Goal: Information Seeking & Learning: Learn about a topic

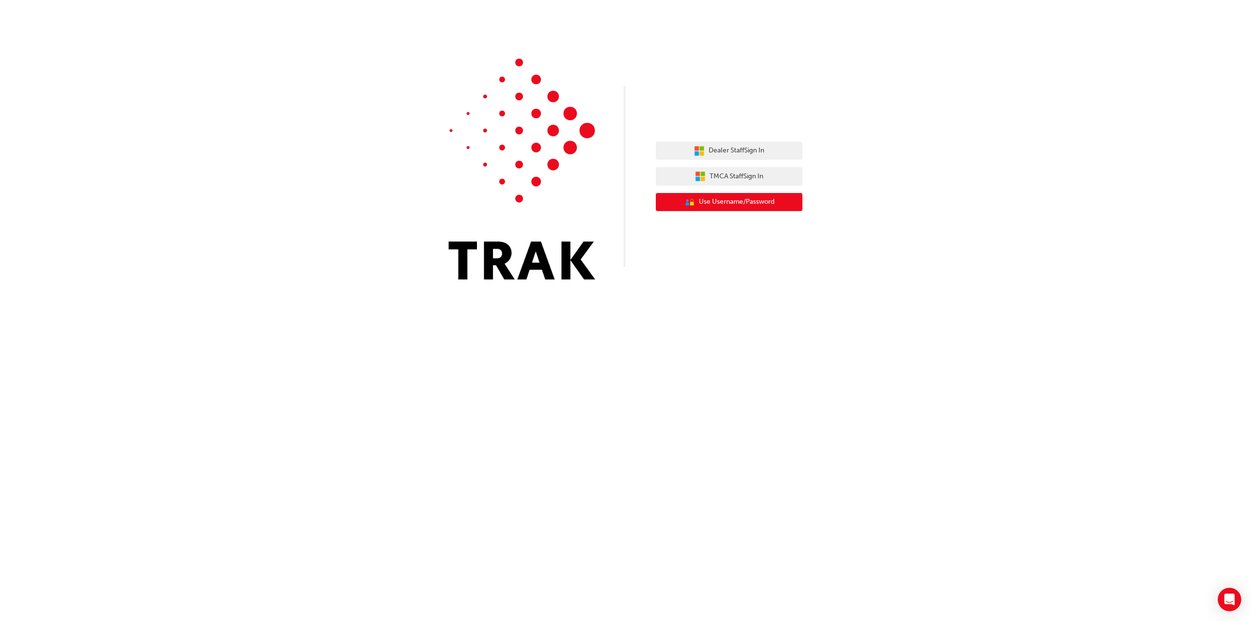
click at [723, 199] on span "Use Username/Password" at bounding box center [737, 201] width 76 height 11
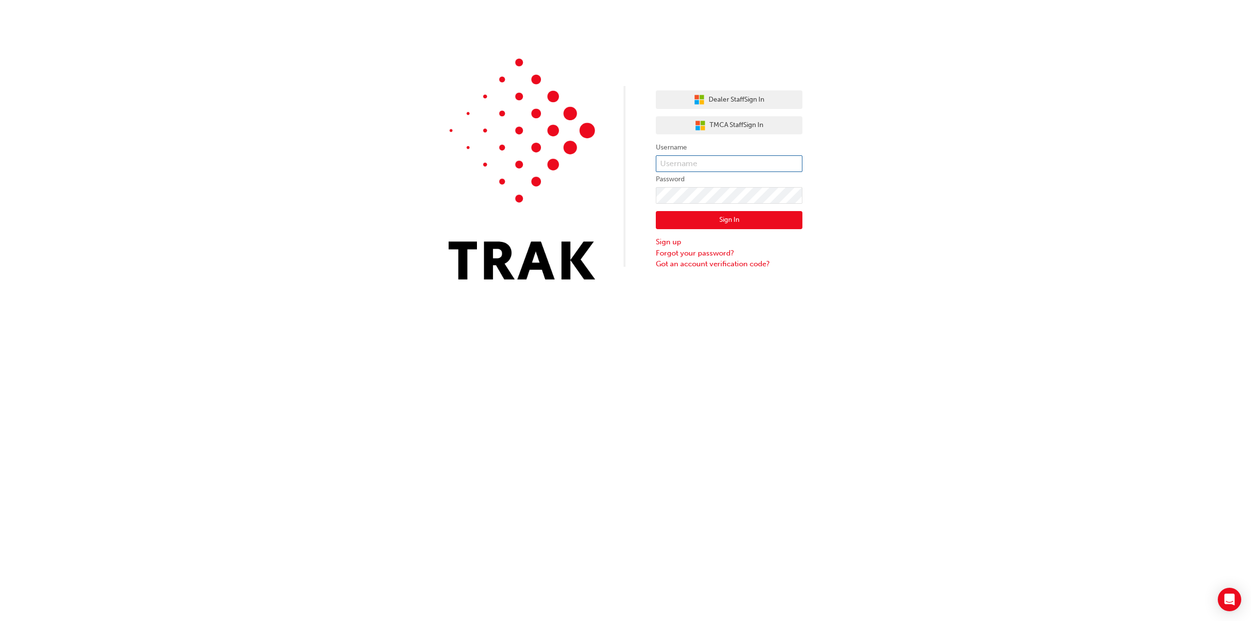
type input "stephen.jago@maddingtontoyota.com.au"
click at [717, 220] on button "Sign In" at bounding box center [729, 220] width 147 height 19
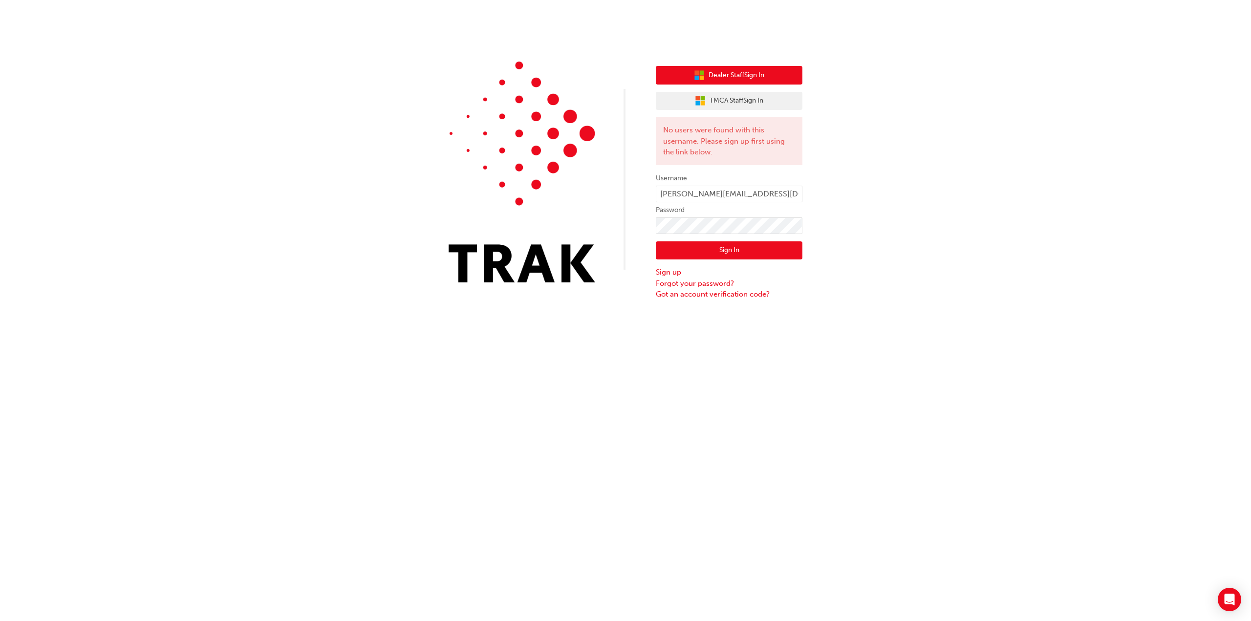
click at [733, 74] on span "Dealer Staff Sign In" at bounding box center [736, 75] width 56 height 11
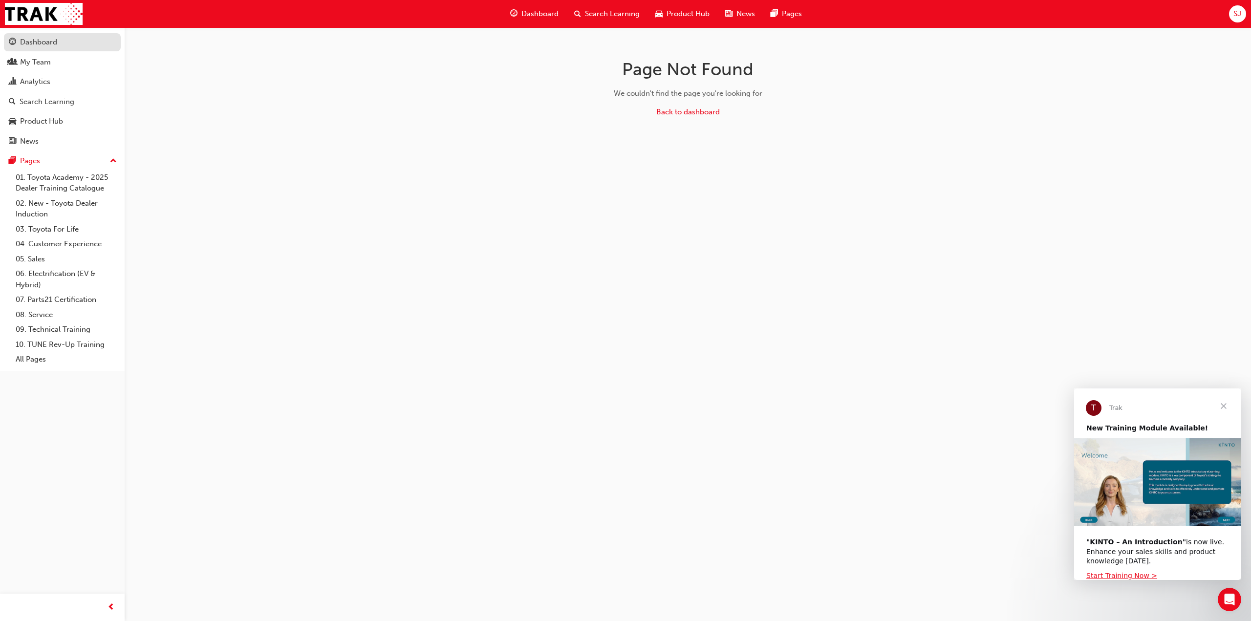
click at [44, 41] on div "Dashboard" at bounding box center [38, 42] width 37 height 11
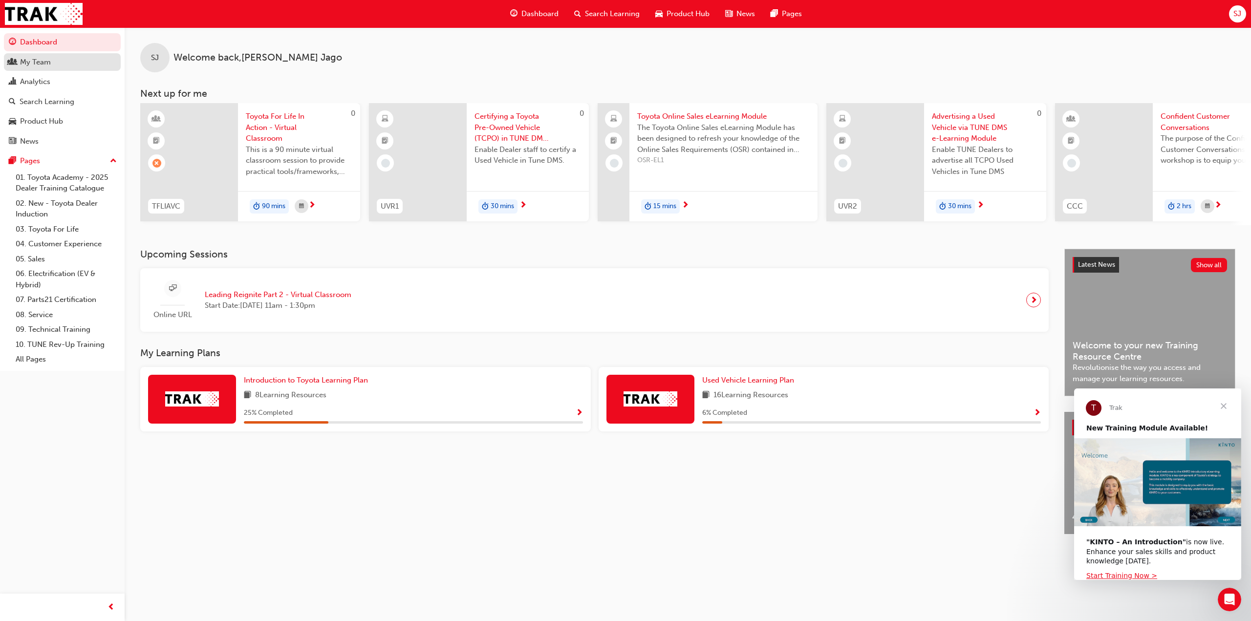
click at [63, 60] on div "My Team" at bounding box center [62, 62] width 107 height 12
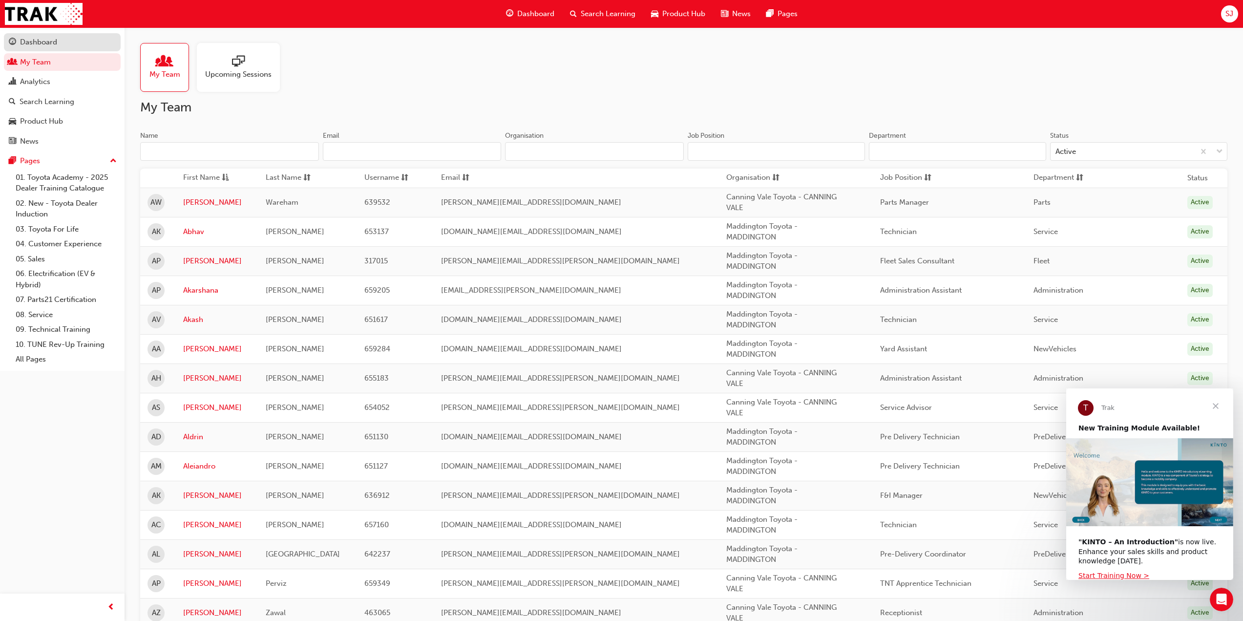
click at [35, 44] on div "Dashboard" at bounding box center [38, 42] width 37 height 11
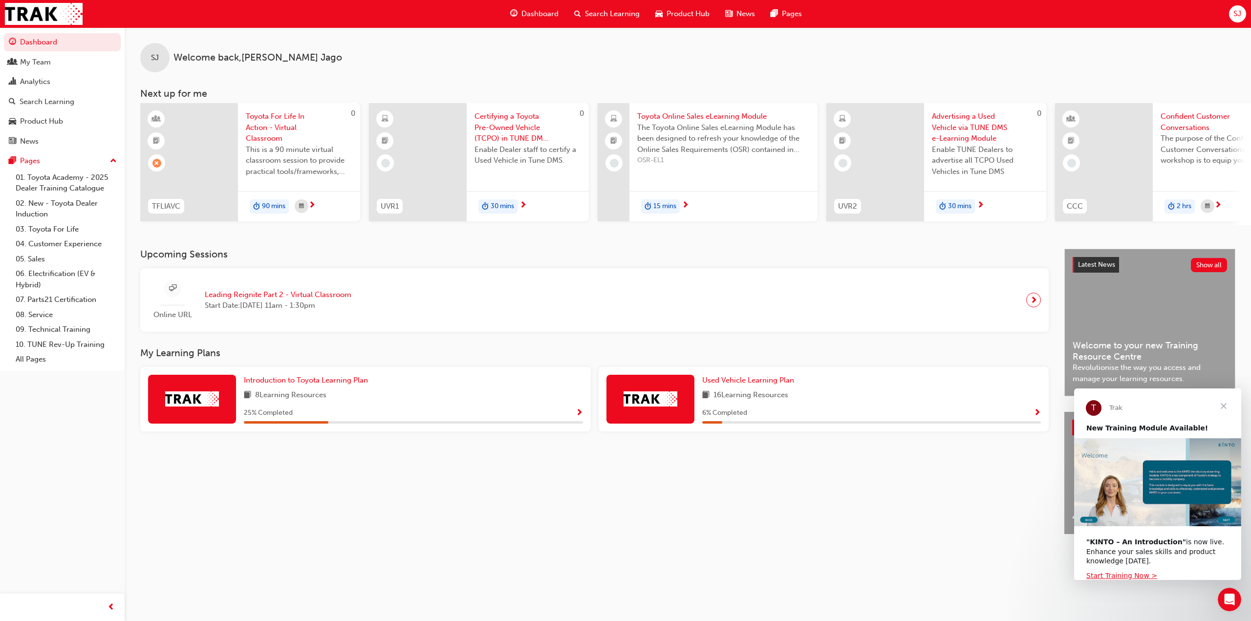
click at [529, 11] on span "Dashboard" at bounding box center [539, 13] width 37 height 11
click at [610, 14] on span "Search Learning" at bounding box center [612, 13] width 55 height 11
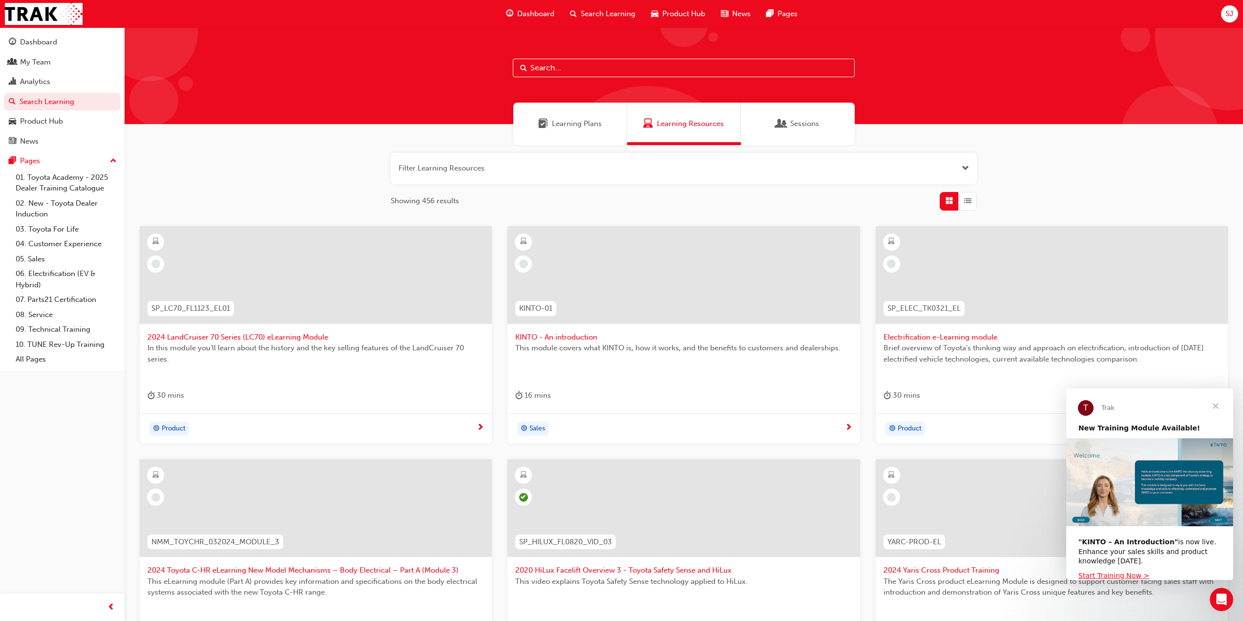
click at [581, 119] on span "Learning Plans" at bounding box center [577, 123] width 50 height 11
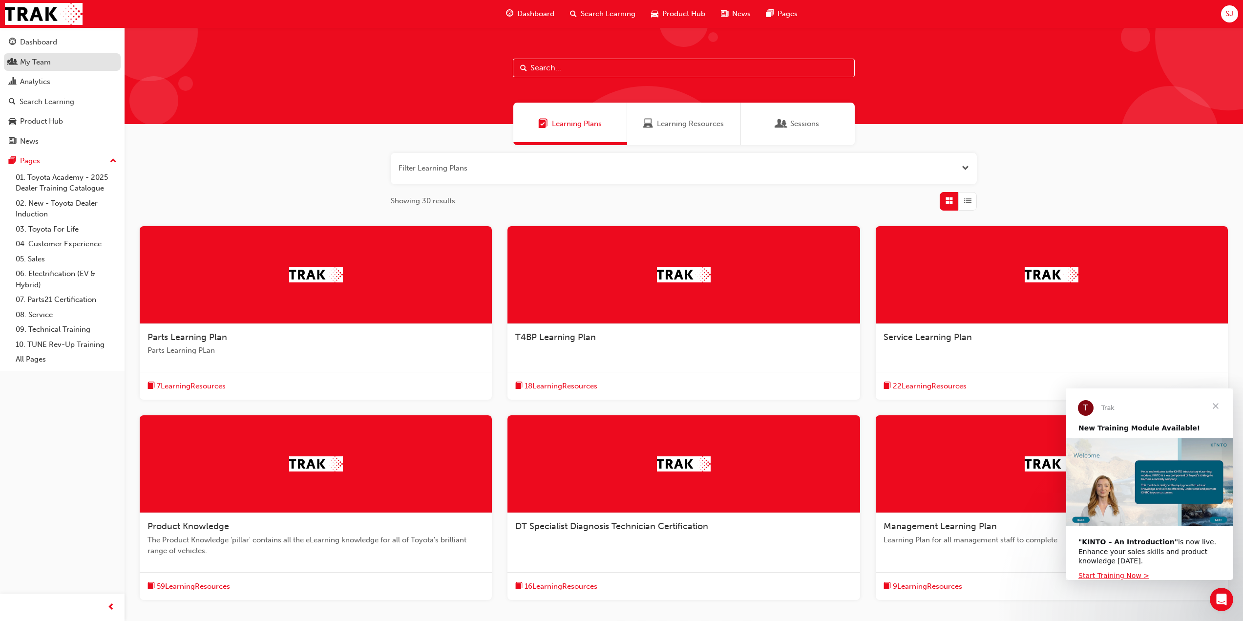
click at [42, 63] on div "My Team" at bounding box center [35, 62] width 31 height 11
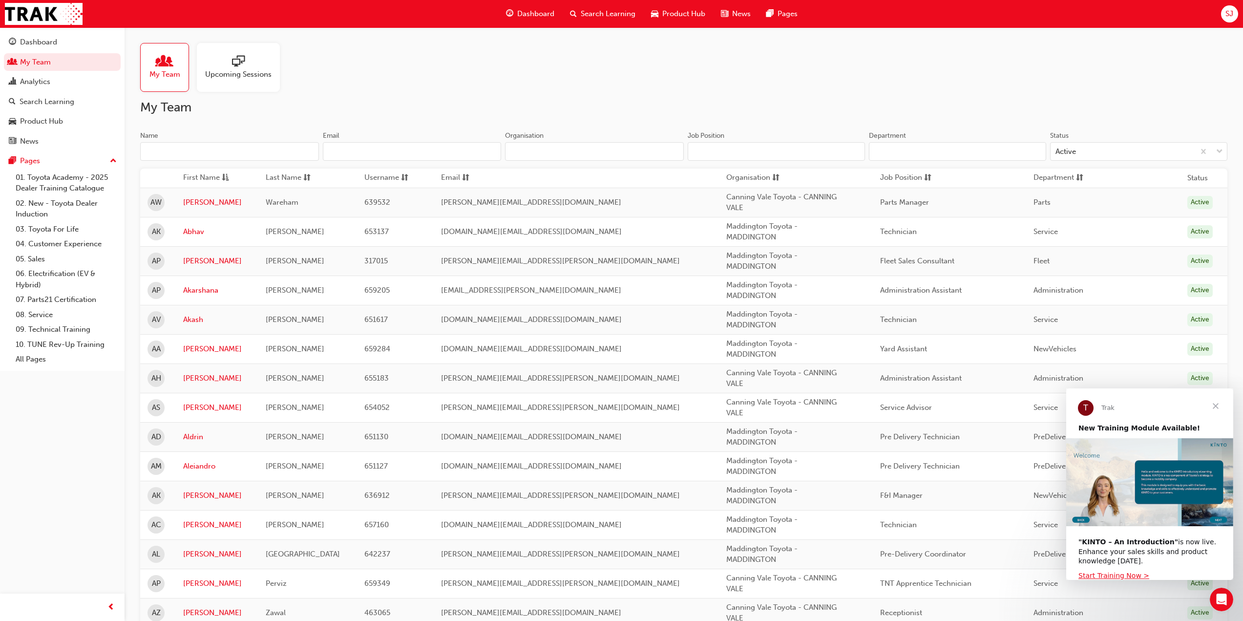
click at [213, 153] on input "Name" at bounding box center [229, 151] width 179 height 19
click at [214, 154] on input "Name" at bounding box center [229, 151] width 179 height 19
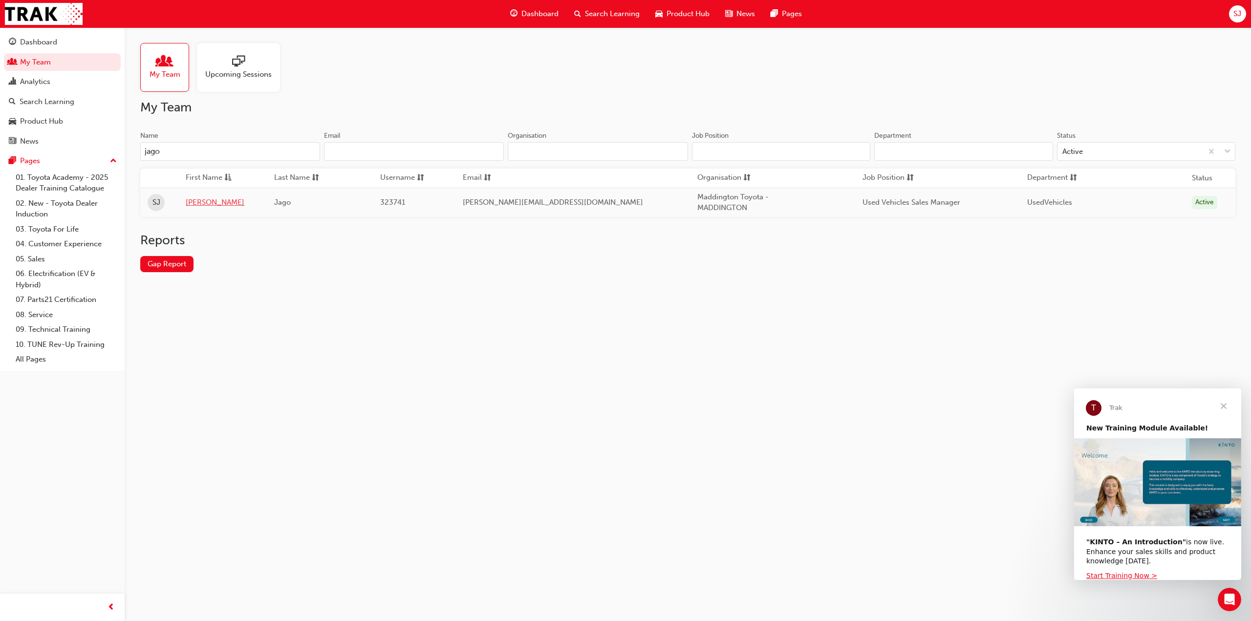
type input "jago"
click at [210, 201] on link "[PERSON_NAME]" at bounding box center [223, 202] width 74 height 11
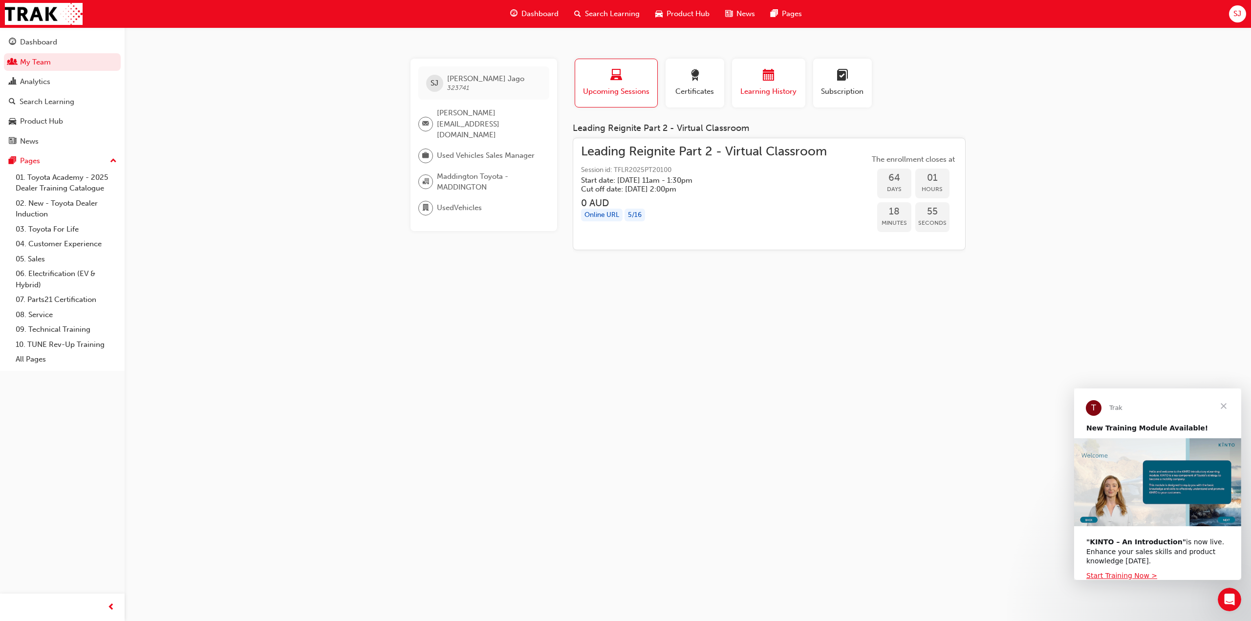
click at [759, 86] on span "Learning History" at bounding box center [768, 91] width 59 height 11
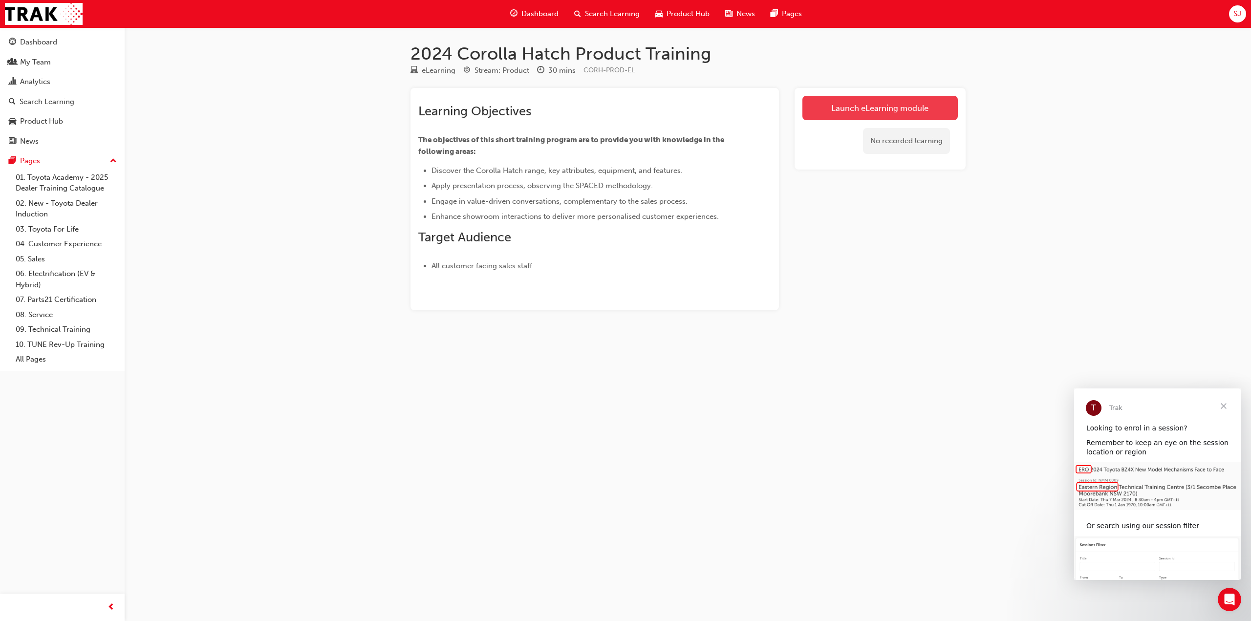
click at [871, 111] on link "Launch eLearning module" at bounding box center [879, 108] width 155 height 24
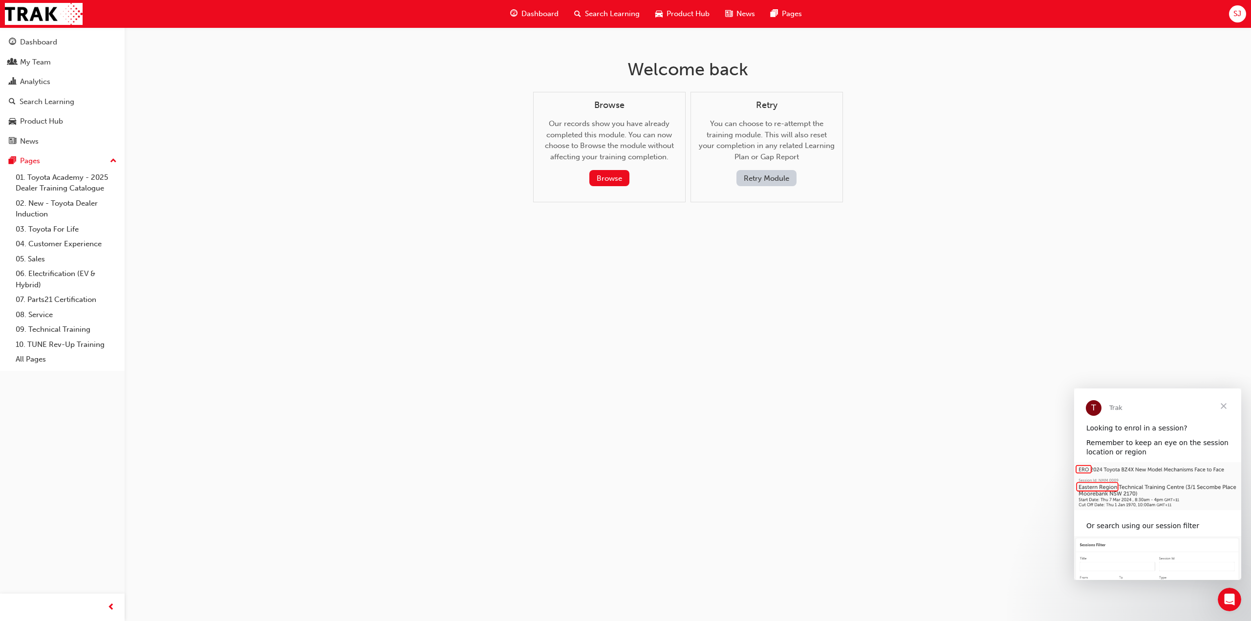
click at [542, 9] on span "Dashboard" at bounding box center [539, 13] width 37 height 11
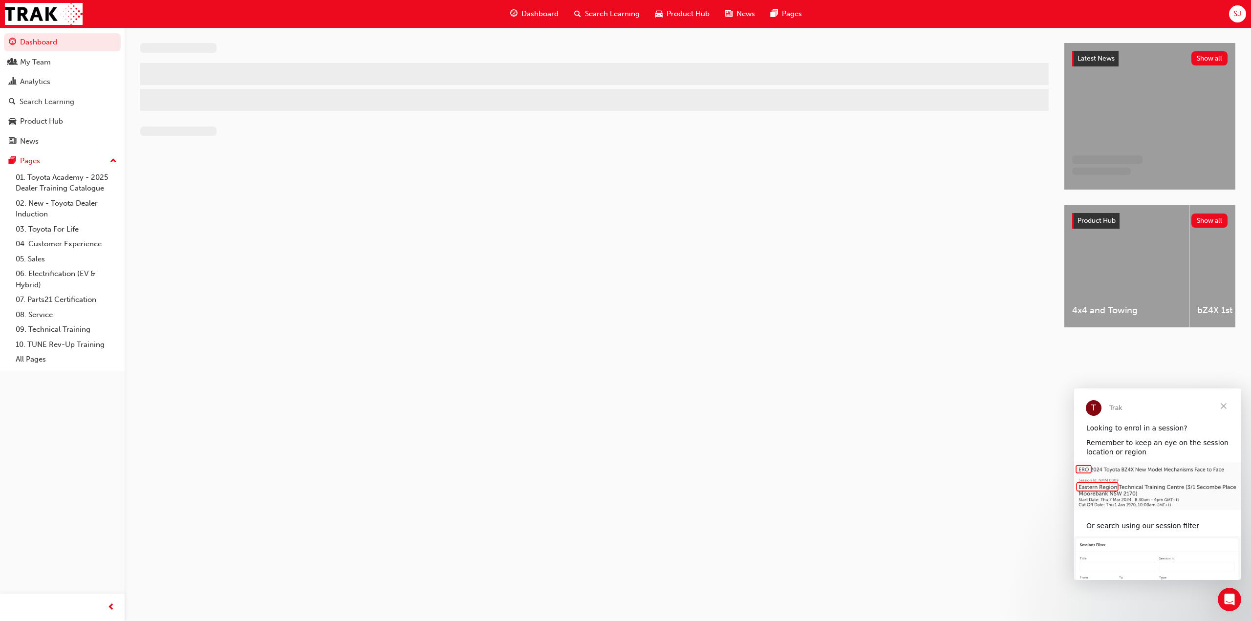
click at [610, 13] on span "Search Learning" at bounding box center [612, 13] width 55 height 11
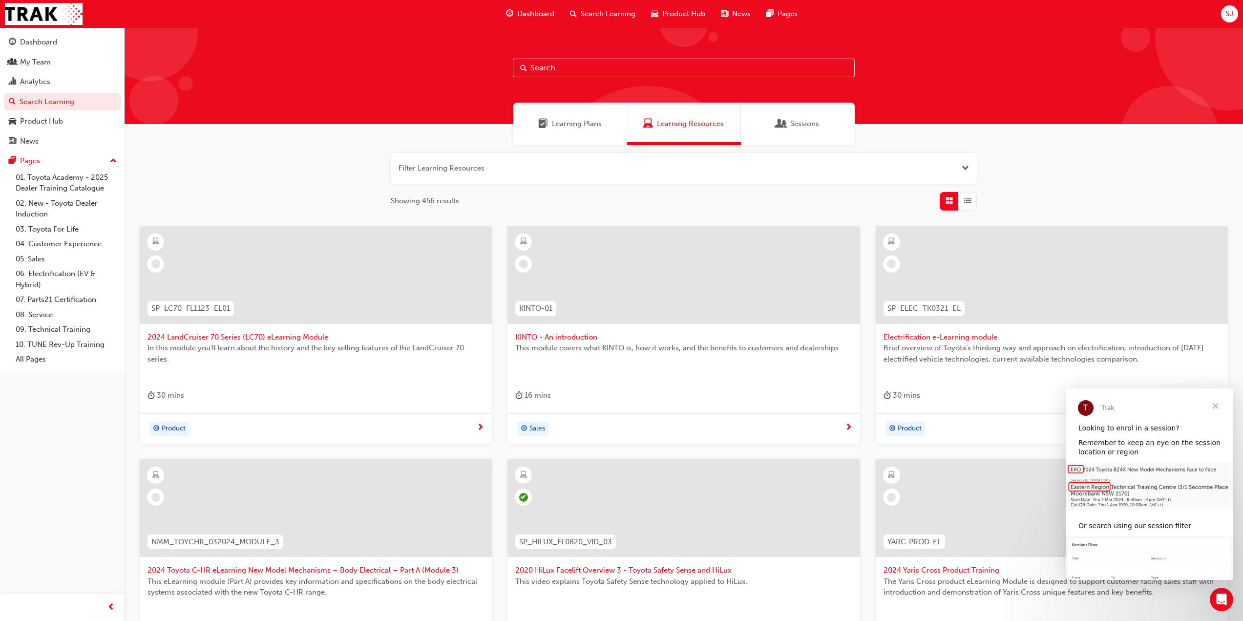
click at [666, 121] on span "Learning Resources" at bounding box center [690, 123] width 67 height 11
click at [809, 120] on span "Sessions" at bounding box center [804, 123] width 29 height 11
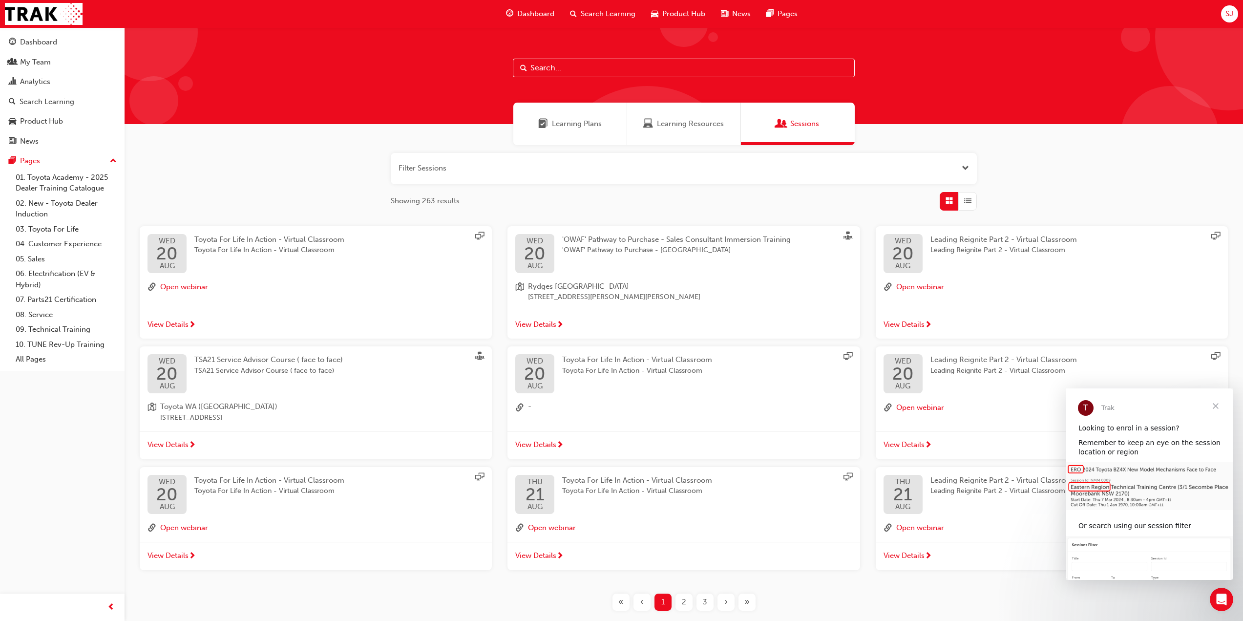
click at [577, 12] on div "Search Learning" at bounding box center [602, 14] width 81 height 20
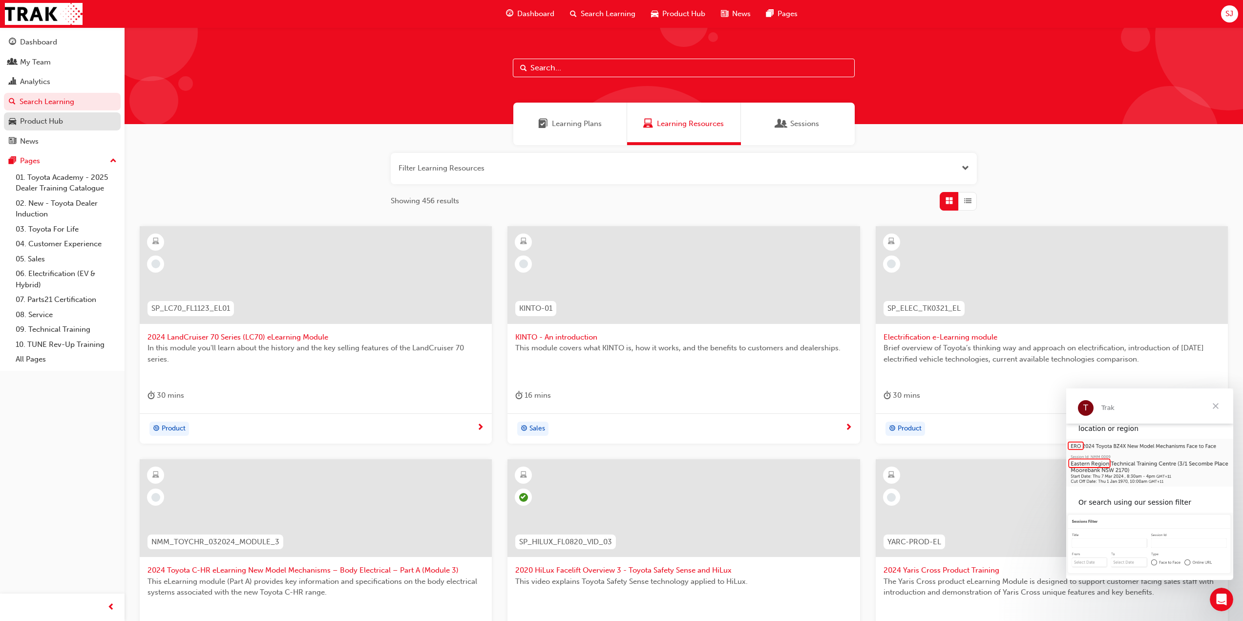
click at [30, 120] on div "Product Hub" at bounding box center [41, 121] width 43 height 11
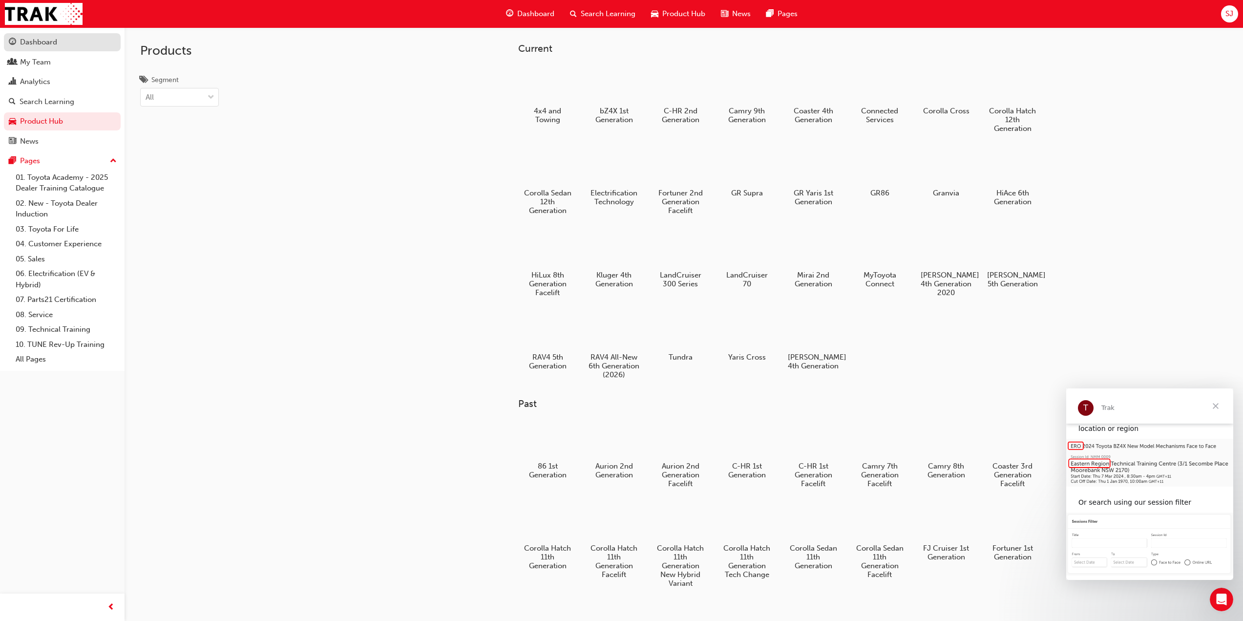
click at [27, 42] on div "Dashboard" at bounding box center [38, 42] width 37 height 11
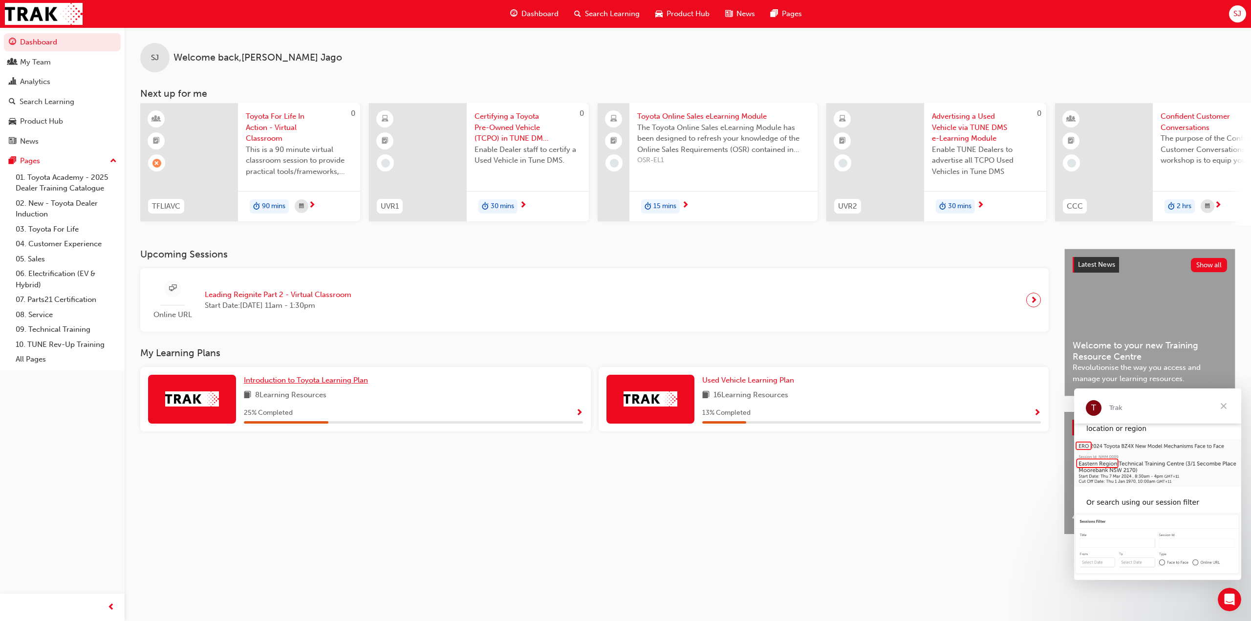
click at [277, 383] on span "Introduction to Toyota Learning Plan" at bounding box center [306, 380] width 124 height 9
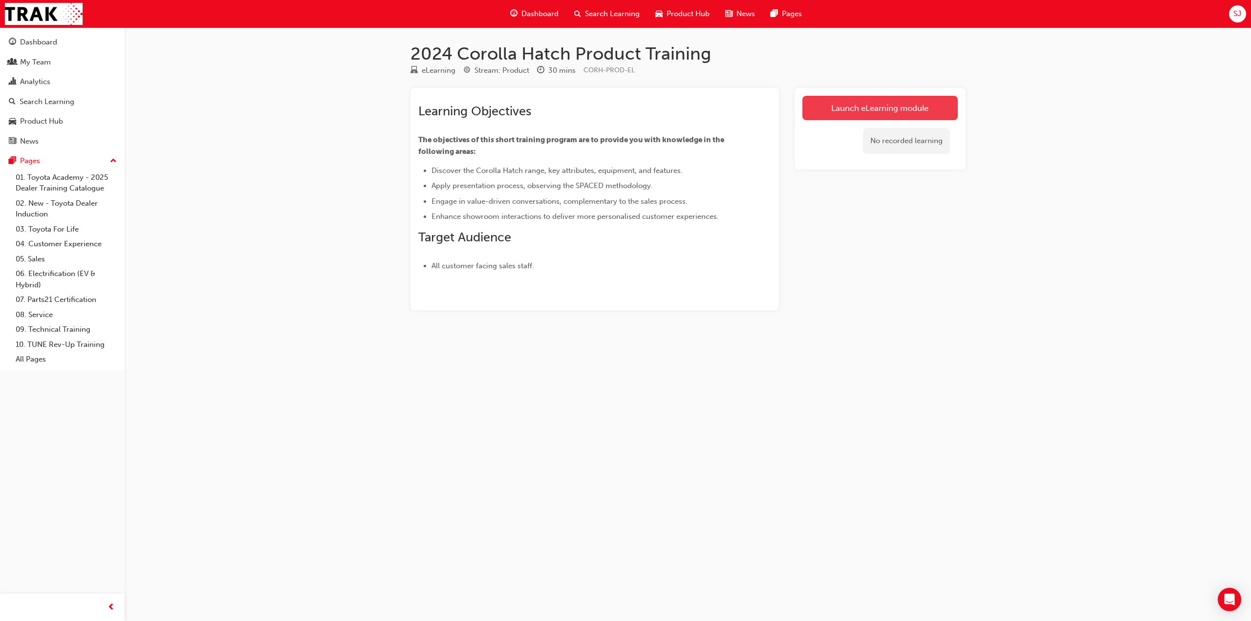
click at [883, 104] on link "Launch eLearning module" at bounding box center [879, 108] width 155 height 24
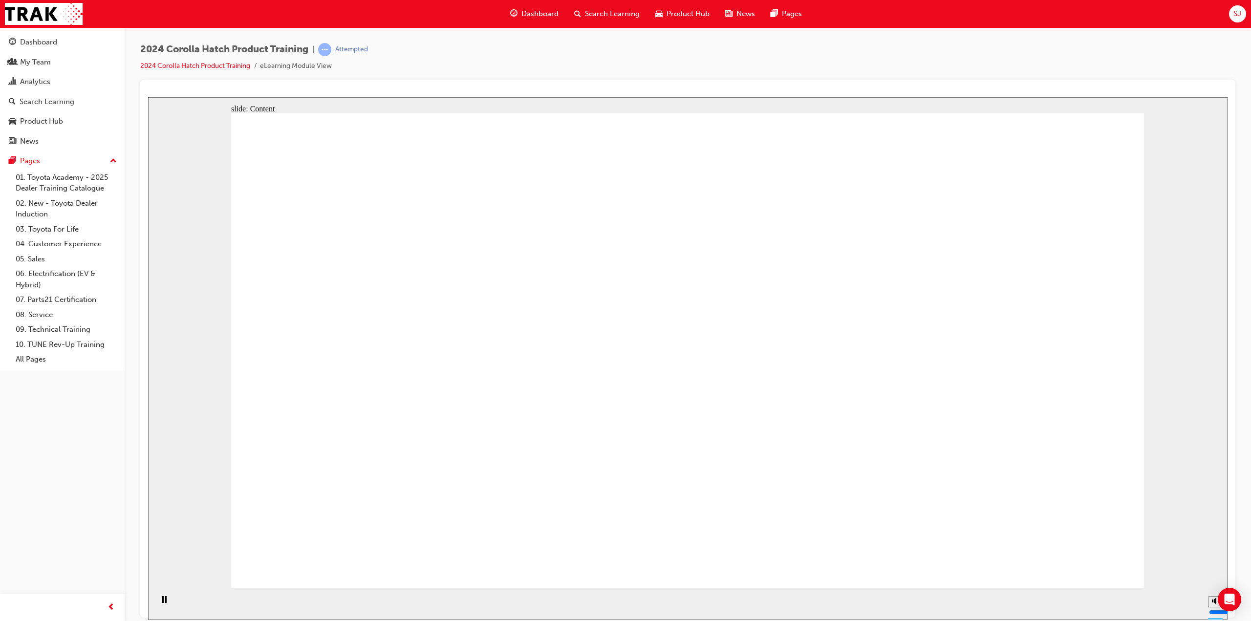
drag, startPoint x: 357, startPoint y: 338, endPoint x: 360, endPoint y: 352, distance: 14.5
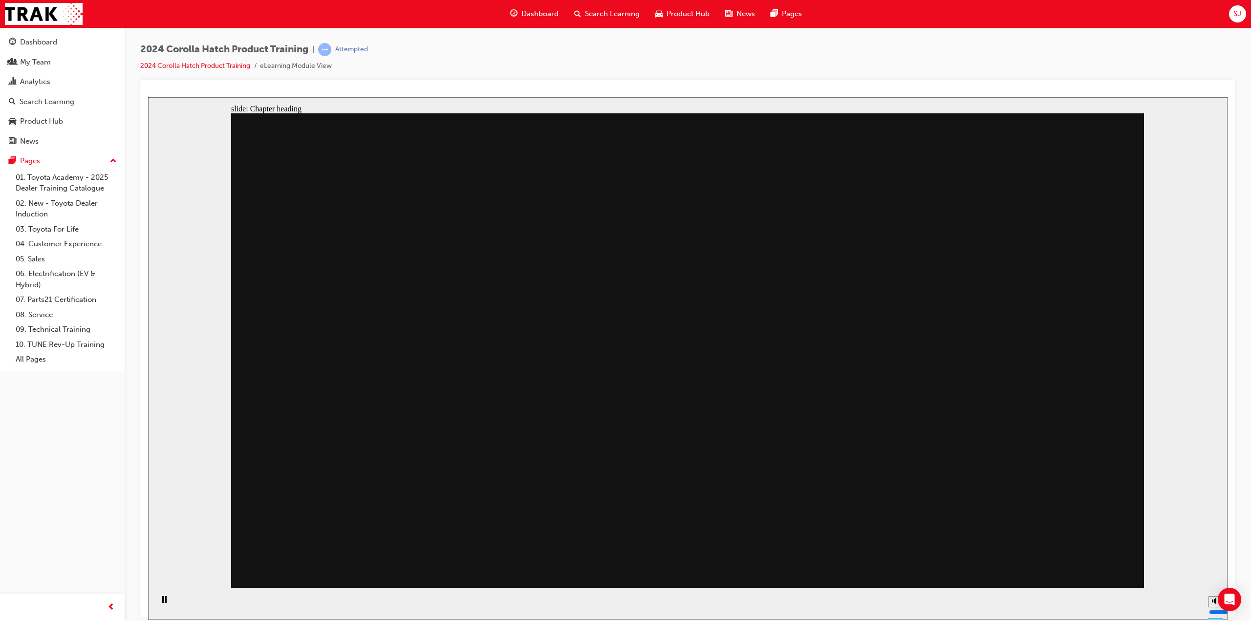
drag, startPoint x: 681, startPoint y: 447, endPoint x: 831, endPoint y: 385, distance: 162.3
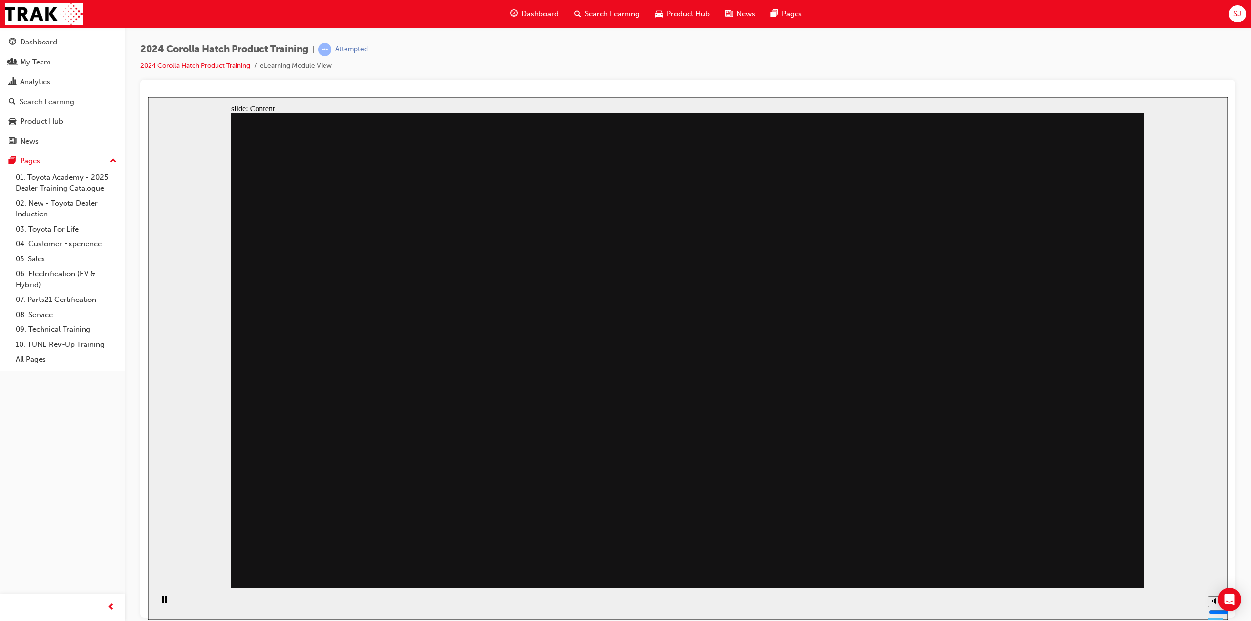
drag, startPoint x: 907, startPoint y: 451, endPoint x: 1037, endPoint y: 518, distance: 146.2
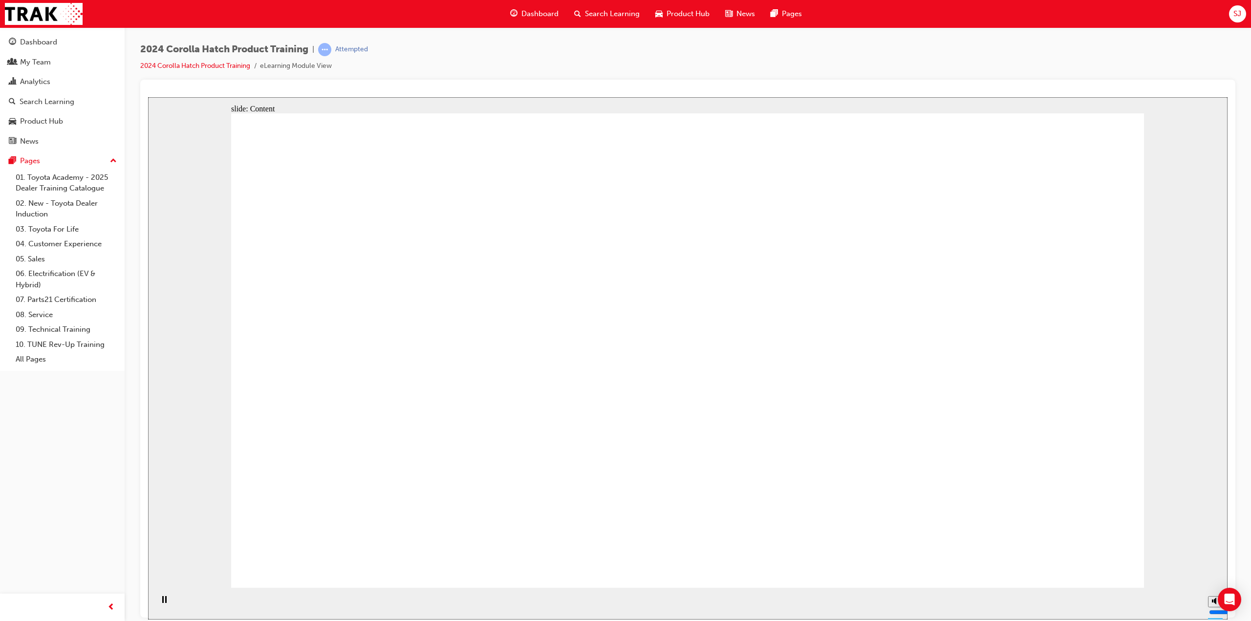
drag, startPoint x: 382, startPoint y: 390, endPoint x: 470, endPoint y: 292, distance: 132.1
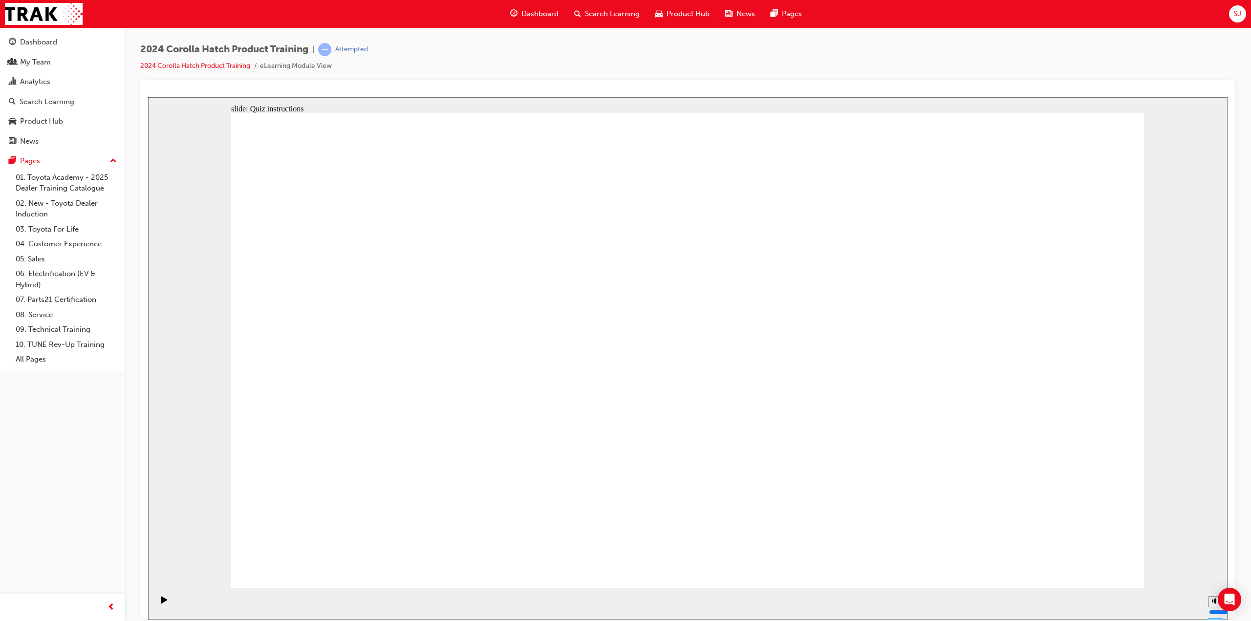
radio input "true"
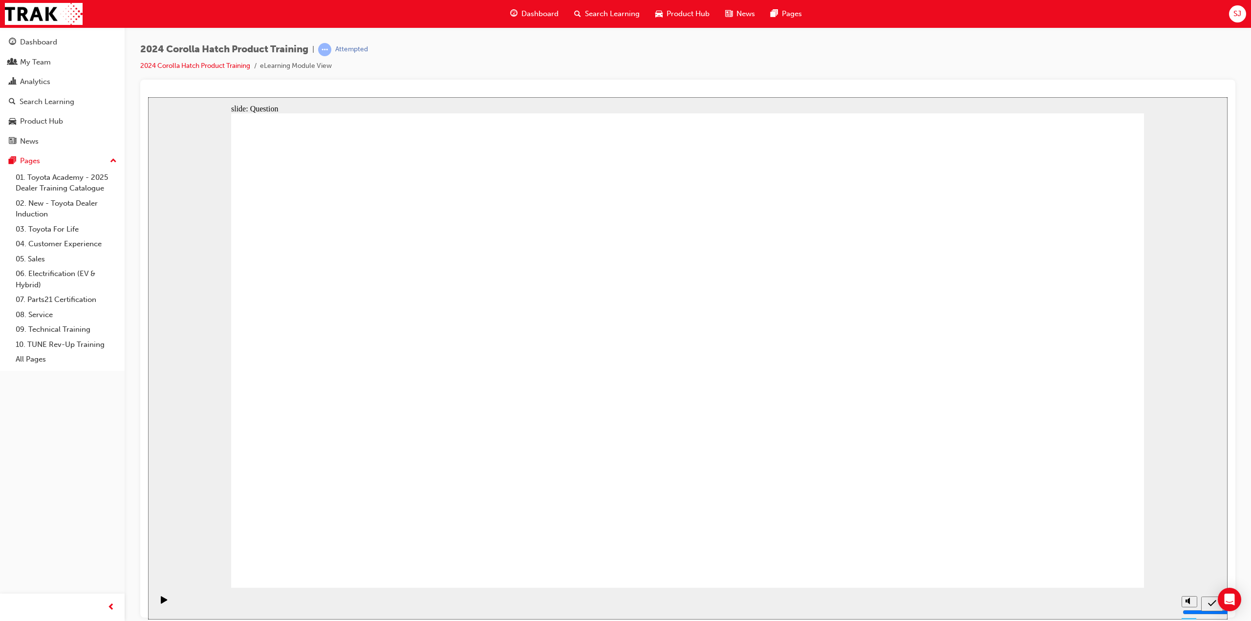
radio input "true"
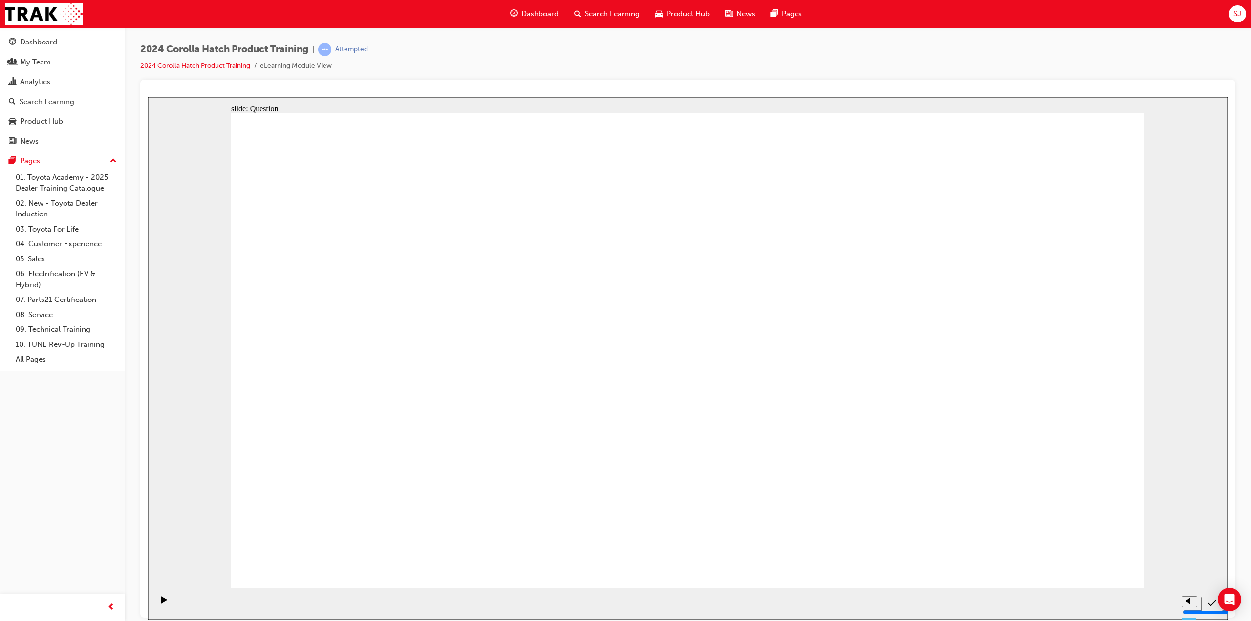
radio input "true"
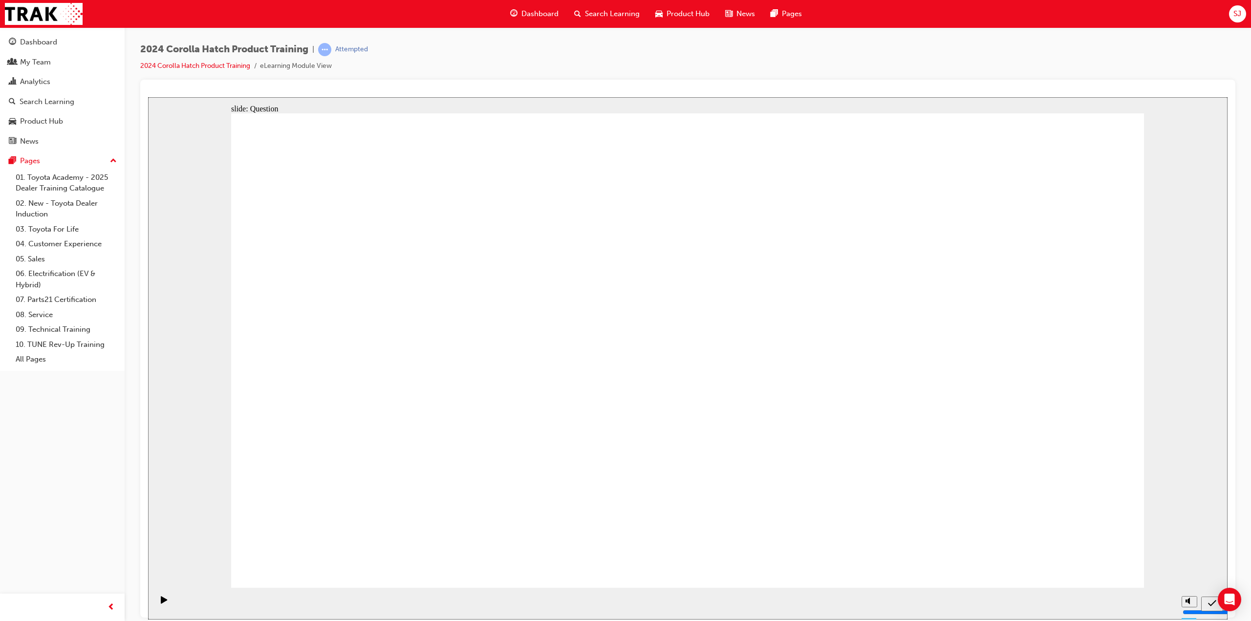
radio input "false"
radio input "true"
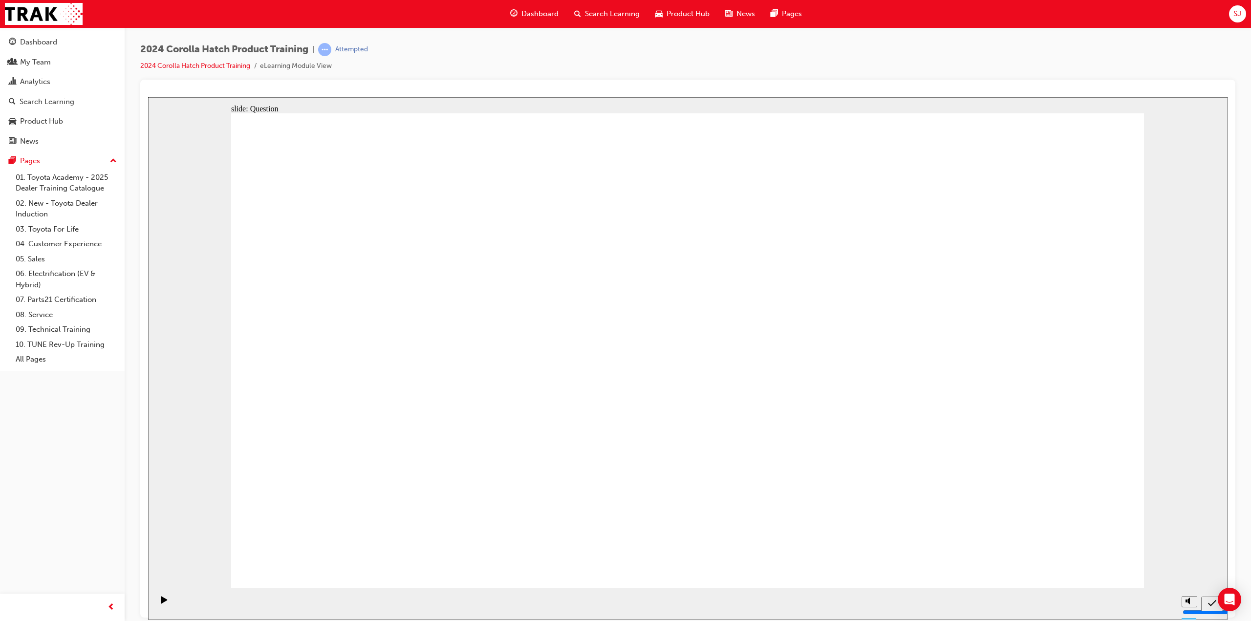
drag, startPoint x: 662, startPoint y: 322, endPoint x: 965, endPoint y: 473, distance: 338.6
drag, startPoint x: 561, startPoint y: 321, endPoint x: 408, endPoint y: 460, distance: 206.5
drag, startPoint x: 399, startPoint y: 331, endPoint x: 554, endPoint y: 478, distance: 213.5
drag, startPoint x: 848, startPoint y: 328, endPoint x: 706, endPoint y: 480, distance: 208.1
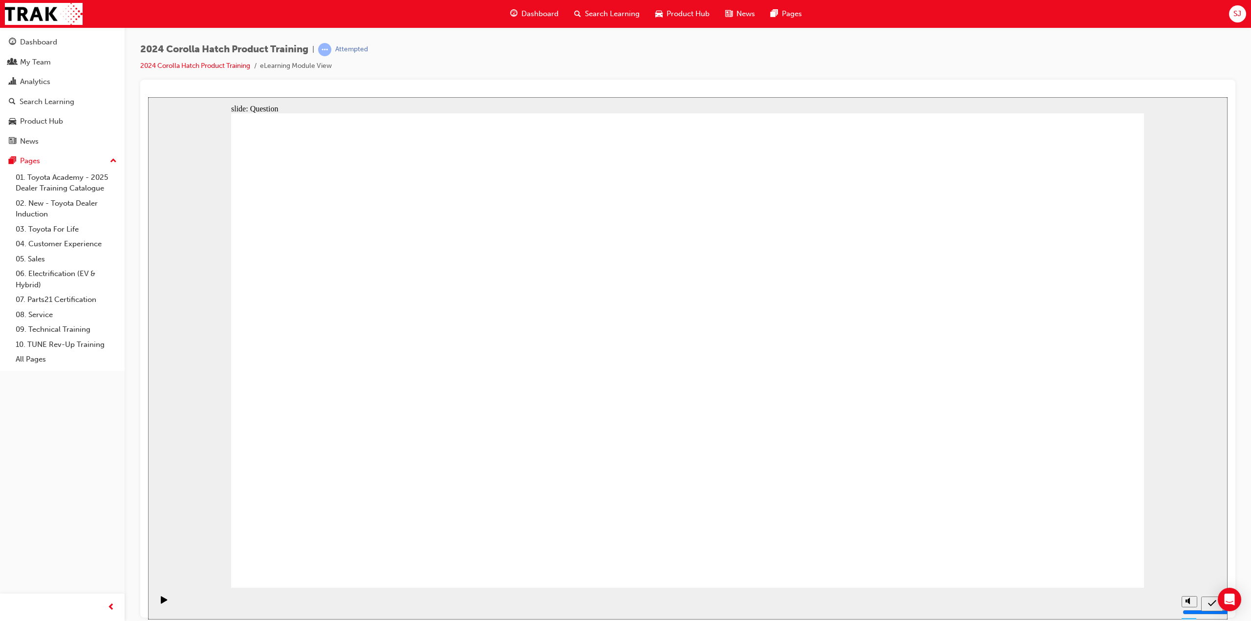
drag, startPoint x: 991, startPoint y: 326, endPoint x: 855, endPoint y: 457, distance: 188.6
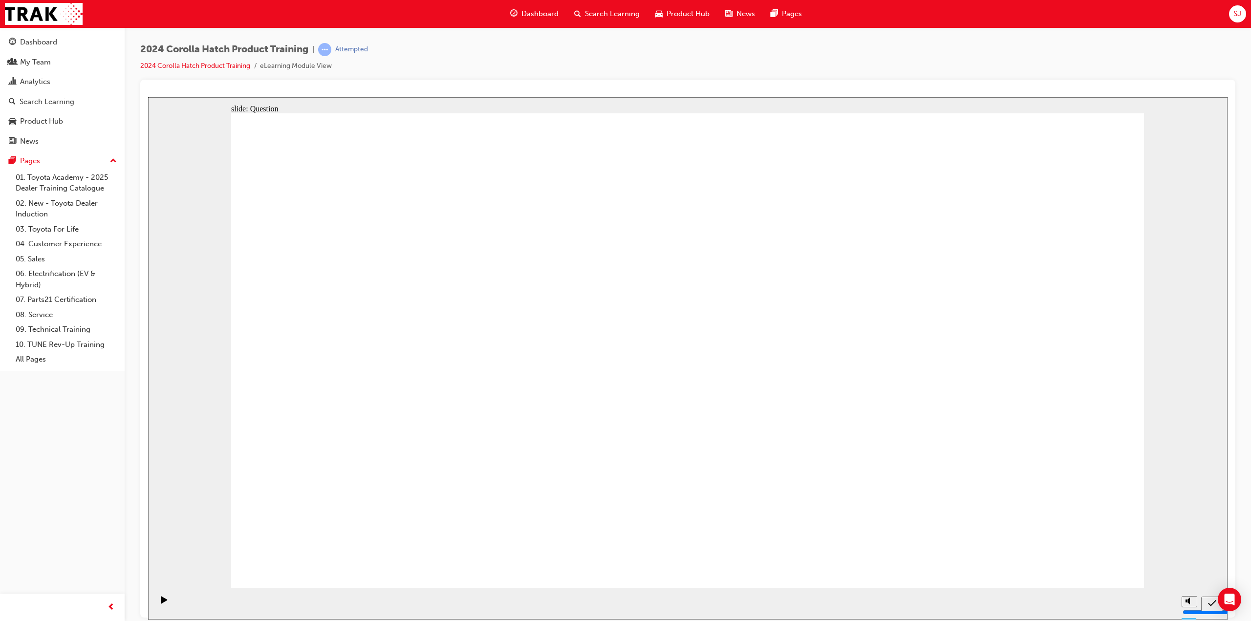
radio input "true"
drag, startPoint x: 686, startPoint y: 442, endPoint x: 685, endPoint y: 449, distance: 6.9
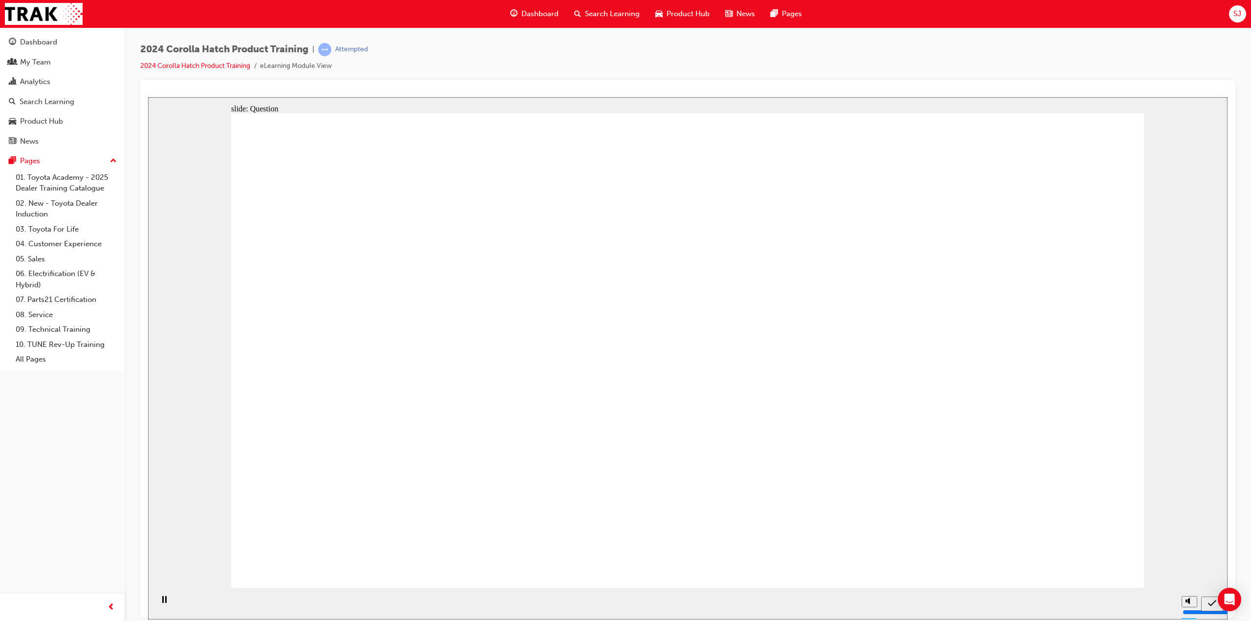
radio input "true"
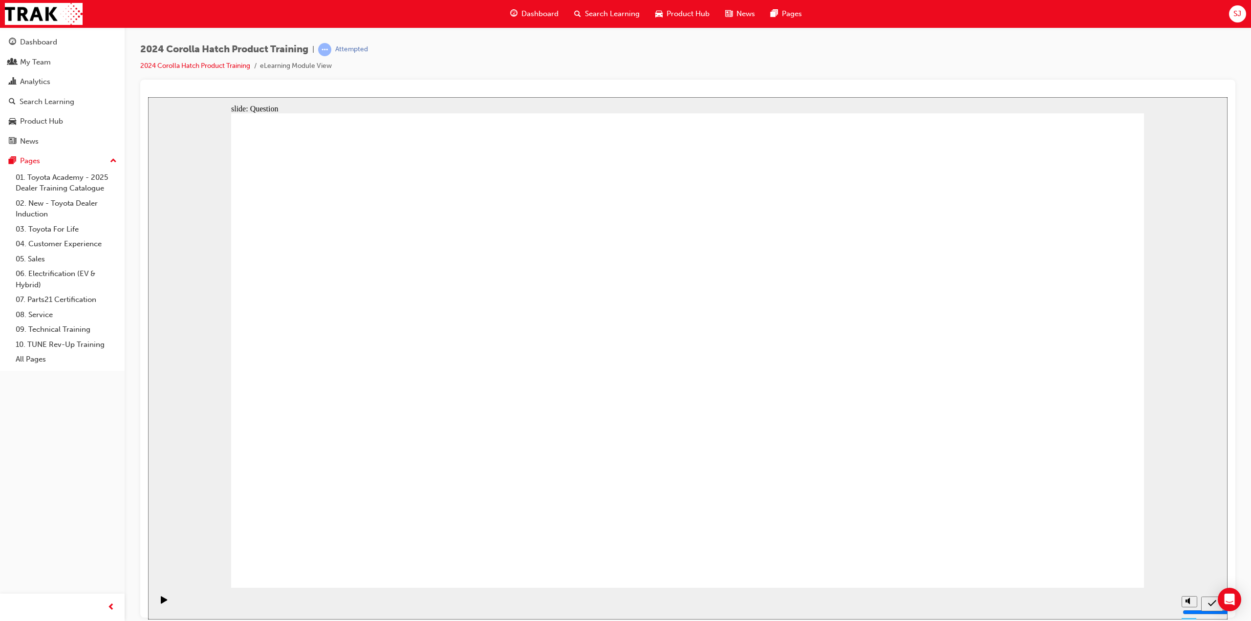
radio input "true"
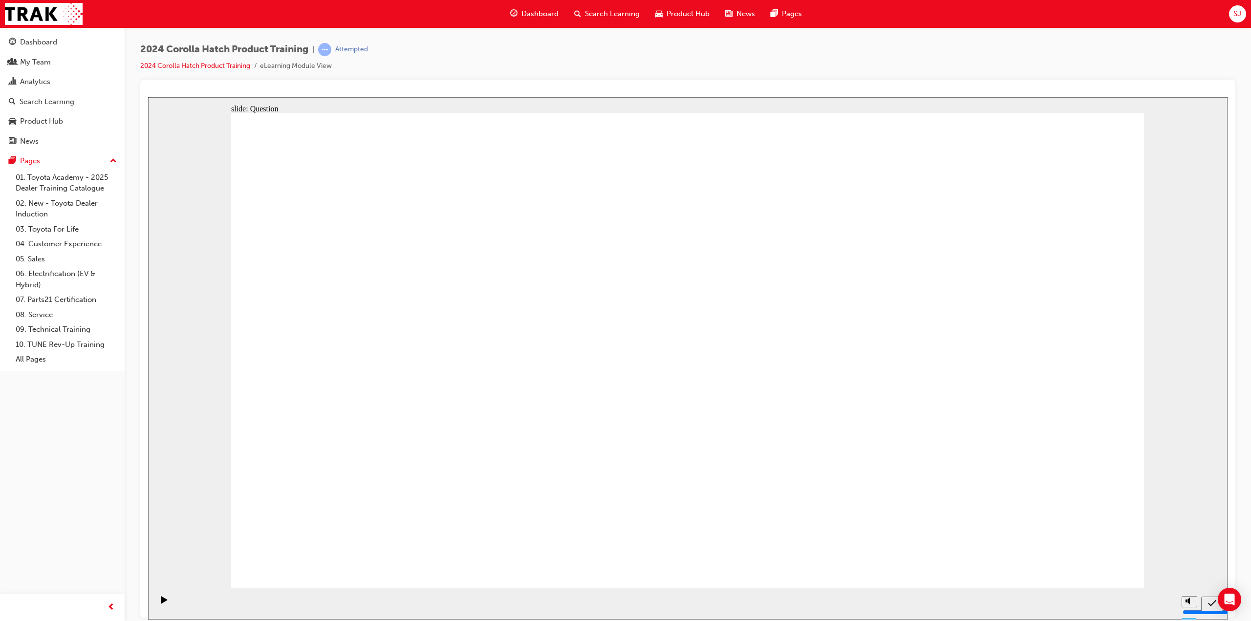
drag, startPoint x: 555, startPoint y: 316, endPoint x: 406, endPoint y: 465, distance: 210.4
drag, startPoint x: 469, startPoint y: 390, endPoint x: 522, endPoint y: 459, distance: 87.2
drag, startPoint x: 702, startPoint y: 321, endPoint x: 1004, endPoint y: 466, distance: 334.7
drag, startPoint x: 1004, startPoint y: 466, endPoint x: 659, endPoint y: 343, distance: 366.3
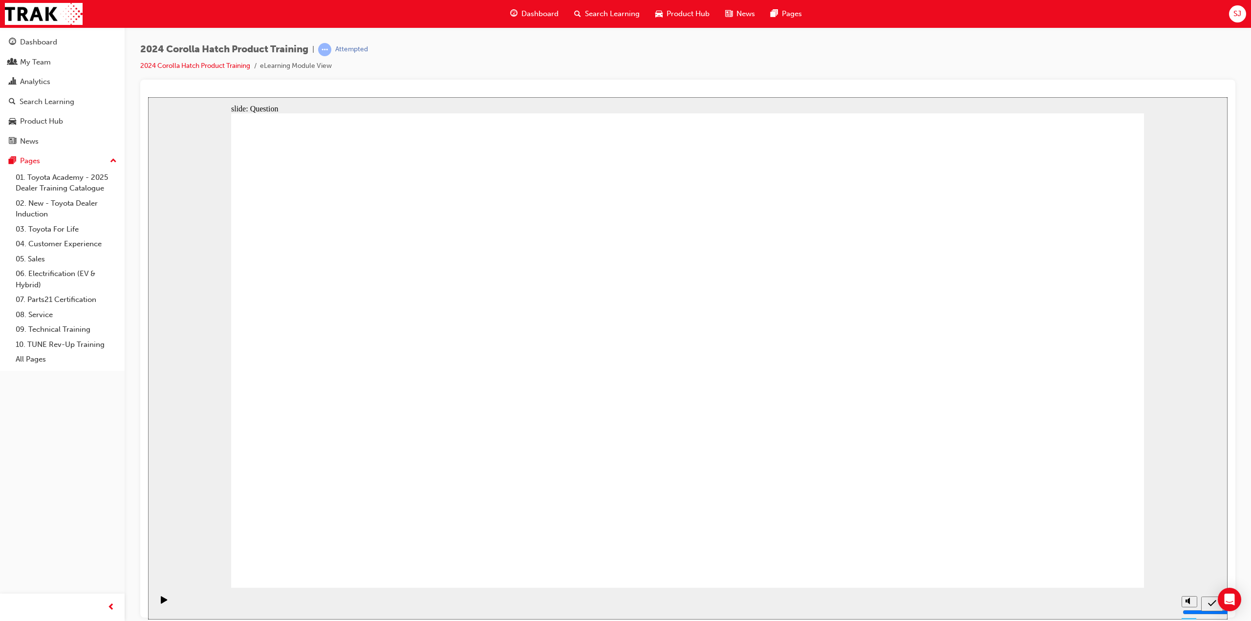
drag, startPoint x: 1001, startPoint y: 330, endPoint x: 1003, endPoint y: 466, distance: 135.8
drag, startPoint x: 836, startPoint y: 350, endPoint x: 676, endPoint y: 502, distance: 220.8
drag, startPoint x: 790, startPoint y: 419, endPoint x: 898, endPoint y: 483, distance: 125.8
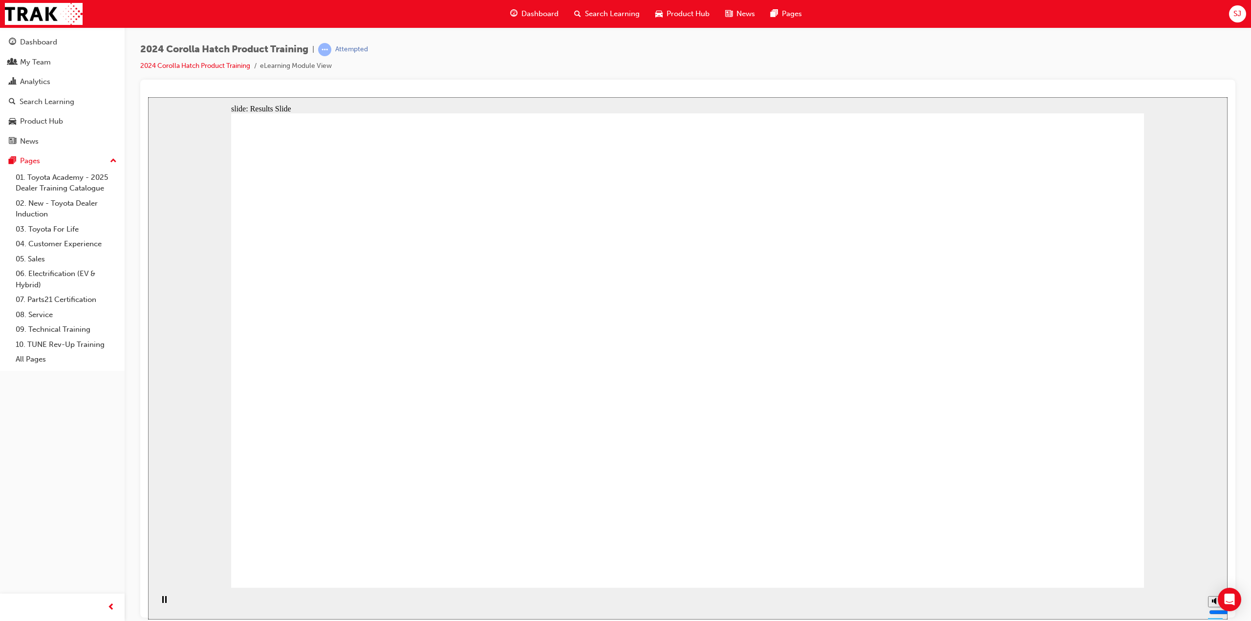
radio input "true"
drag, startPoint x: 1030, startPoint y: 557, endPoint x: 1062, endPoint y: 551, distance: 33.3
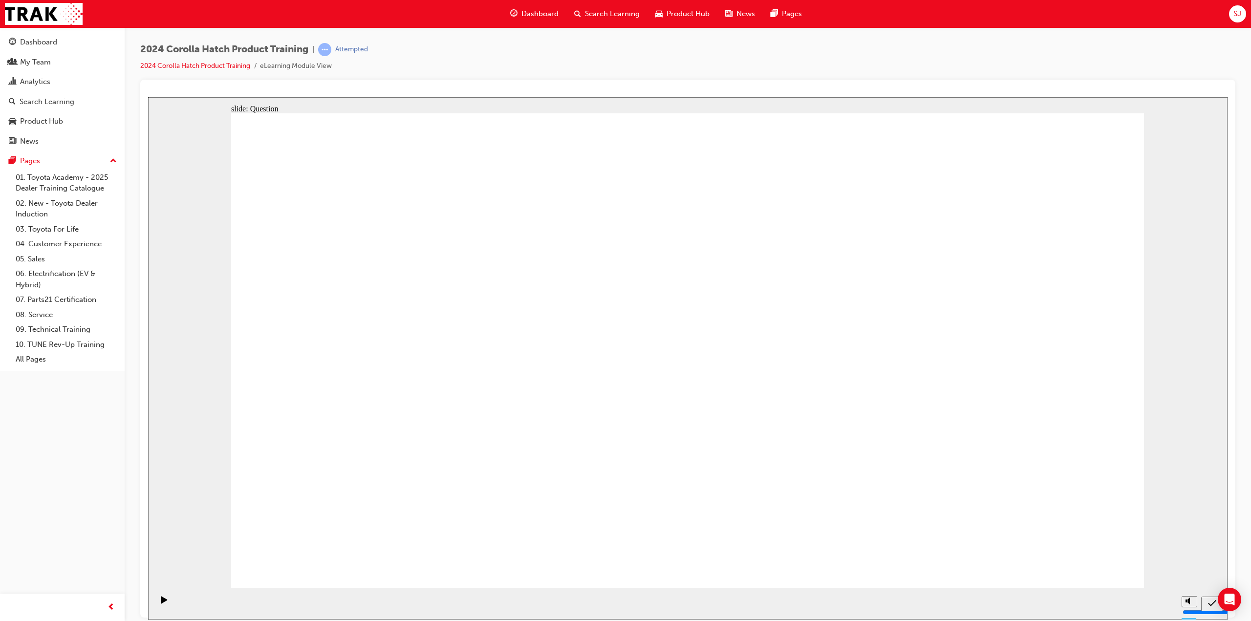
radio input "true"
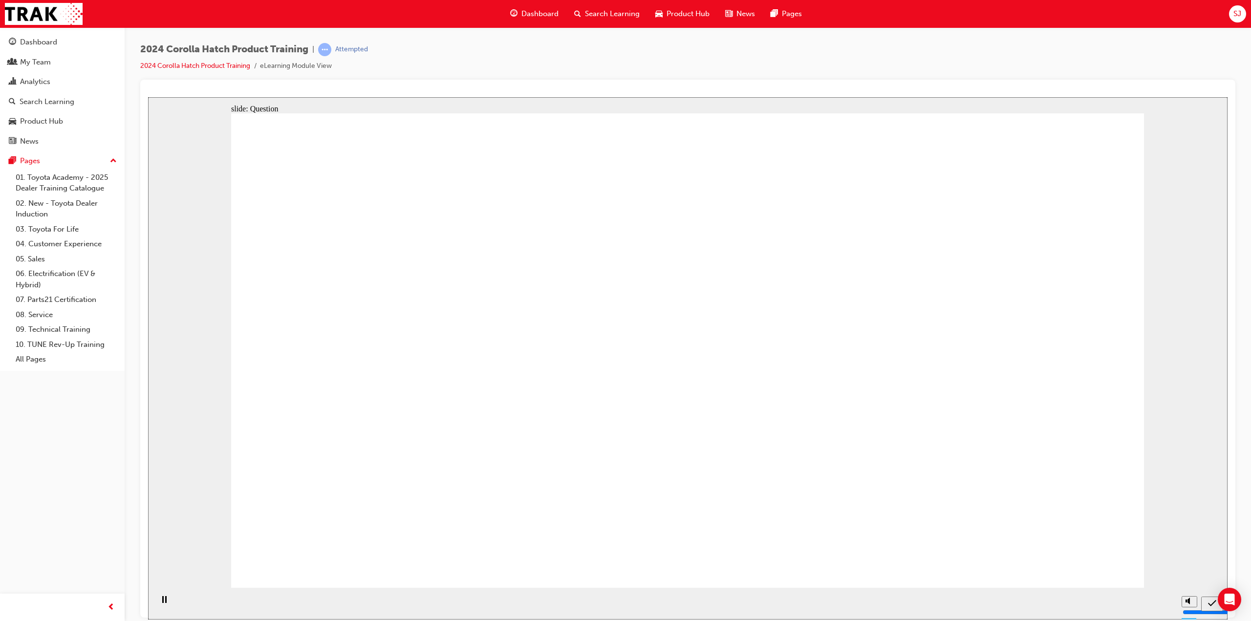
radio input "true"
drag, startPoint x: 676, startPoint y: 469, endPoint x: 679, endPoint y: 462, distance: 8.1
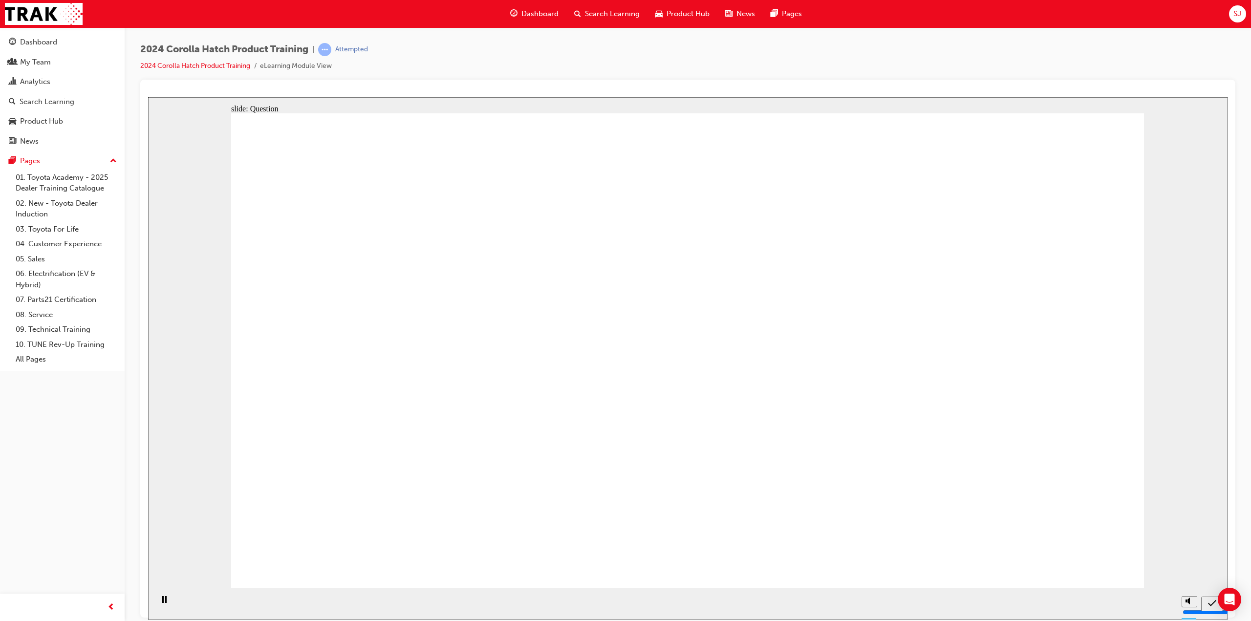
radio input "true"
drag, startPoint x: 1011, startPoint y: 317, endPoint x: 1012, endPoint y: 325, distance: 7.9
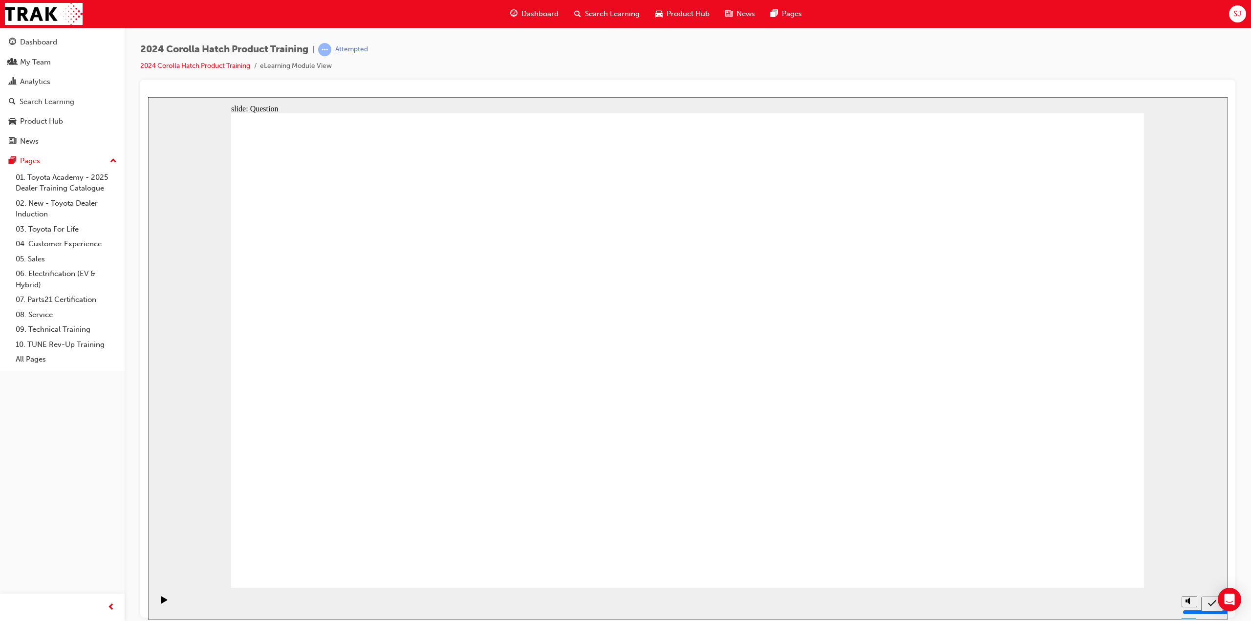
drag, startPoint x: 1004, startPoint y: 313, endPoint x: 990, endPoint y: 459, distance: 146.2
drag, startPoint x: 845, startPoint y: 320, endPoint x: 693, endPoint y: 461, distance: 207.0
drag, startPoint x: 686, startPoint y: 334, endPoint x: 834, endPoint y: 474, distance: 203.9
drag, startPoint x: 530, startPoint y: 323, endPoint x: 376, endPoint y: 448, distance: 198.7
drag, startPoint x: 396, startPoint y: 340, endPoint x: 517, endPoint y: 459, distance: 169.6
